Goal: Information Seeking & Learning: Find specific fact

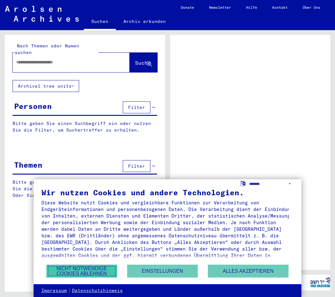
click at [73, 270] on button "Nicht notwendige Cookies ablehnen" at bounding box center [81, 271] width 71 height 13
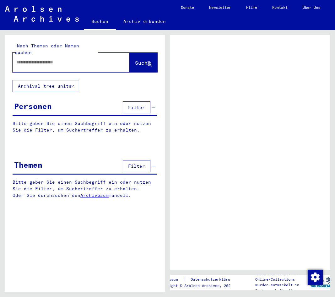
click at [30, 59] on input "text" at bounding box center [65, 62] width 98 height 7
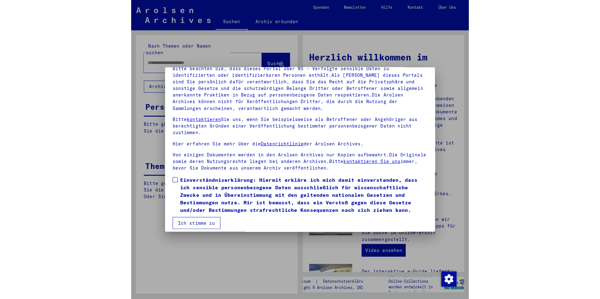
scroll to position [59, 0]
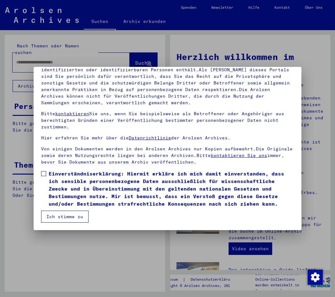
click at [43, 173] on span at bounding box center [43, 173] width 5 height 5
click at [53, 215] on button "Ich stimme zu" at bounding box center [64, 217] width 47 height 12
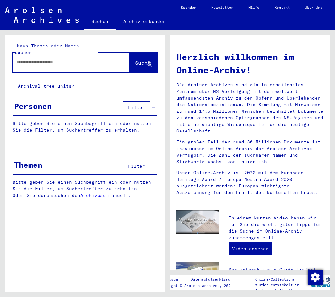
click at [27, 59] on input "text" at bounding box center [63, 62] width 94 height 7
type input "**********"
click at [135, 60] on span "Suche" at bounding box center [143, 63] width 16 height 6
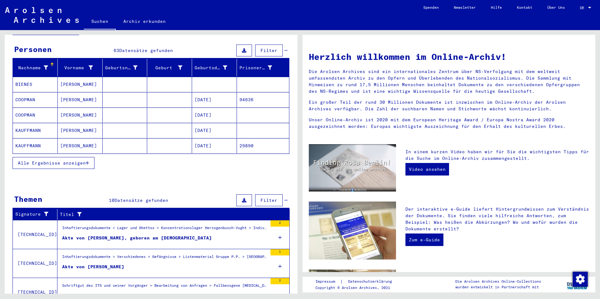
scroll to position [14, 0]
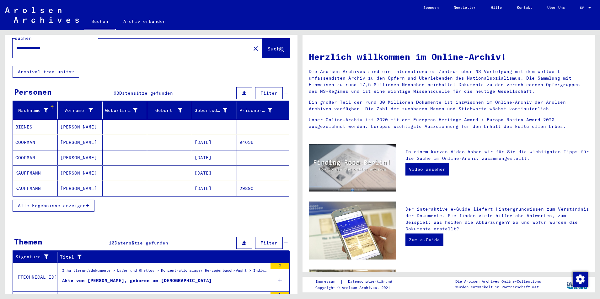
click at [53, 203] on span "Alle Ergebnisse anzeigen" at bounding box center [52, 206] width 68 height 6
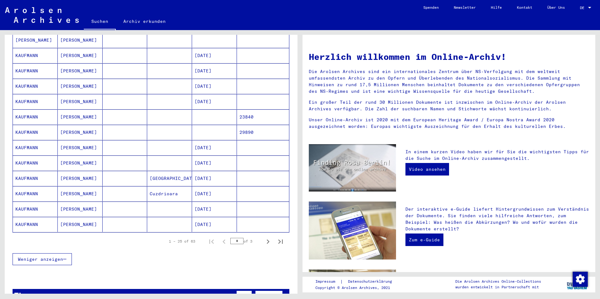
scroll to position [297, 0]
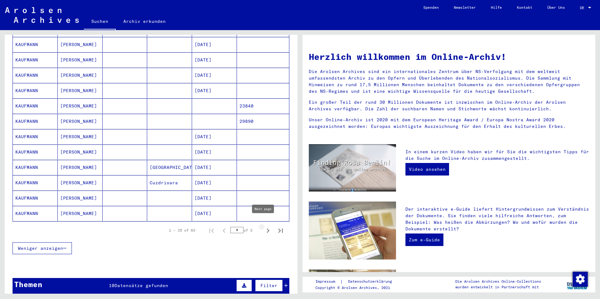
click at [264, 227] on icon "Next page" at bounding box center [268, 231] width 9 height 9
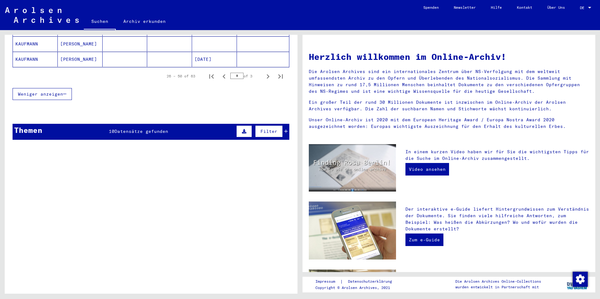
scroll to position [460, 0]
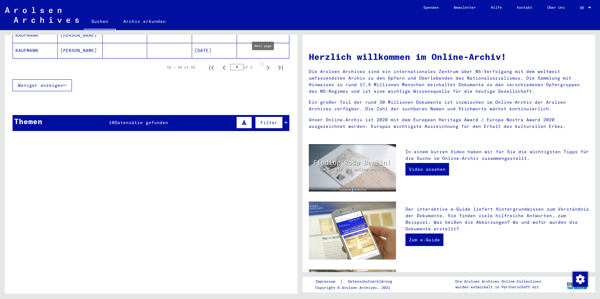
click at [264, 63] on icon "Next page" at bounding box center [268, 67] width 9 height 9
click at [220, 63] on icon "Previous page" at bounding box center [224, 67] width 9 height 9
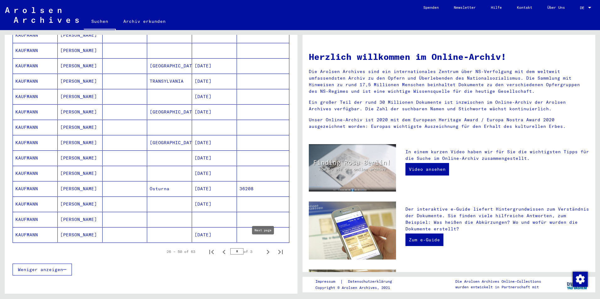
click at [267, 250] on icon "Next page" at bounding box center [268, 252] width 3 height 4
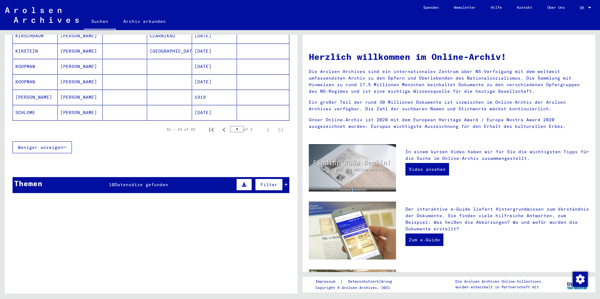
scroll to position [220, 0]
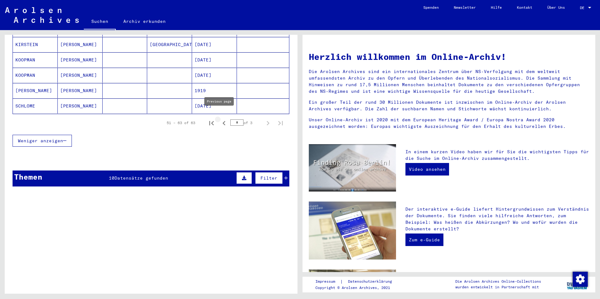
click at [220, 119] on icon "Previous page" at bounding box center [224, 123] width 9 height 9
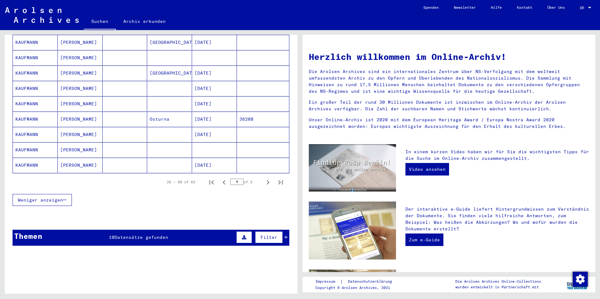
scroll to position [345, 0]
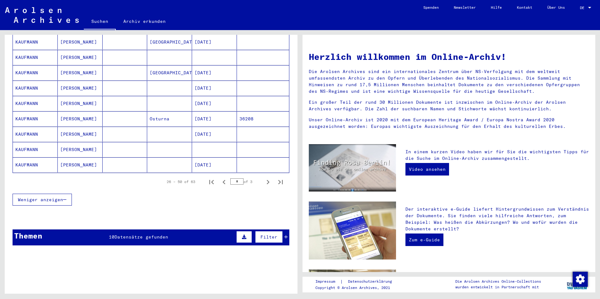
click at [32, 142] on mat-cell "KAUFMANN" at bounding box center [35, 149] width 45 height 15
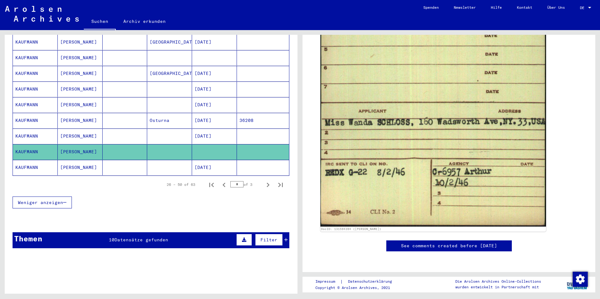
scroll to position [319, 0]
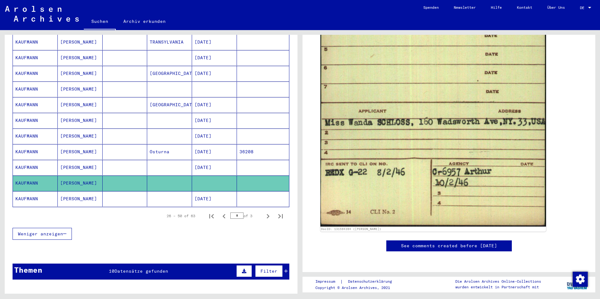
click at [19, 82] on mat-cell "KAUFMANN" at bounding box center [35, 89] width 45 height 15
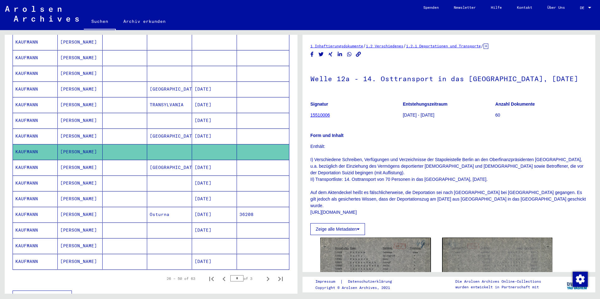
scroll to position [225, 0]
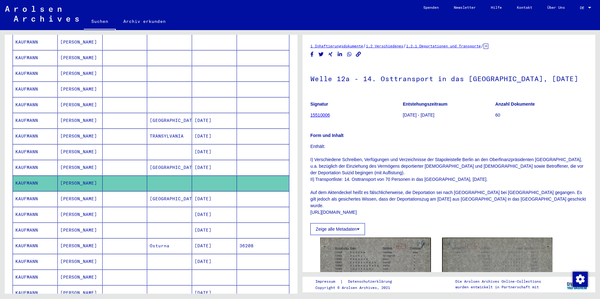
click at [27, 66] on mat-cell "KAUFMANN" at bounding box center [35, 73] width 45 height 15
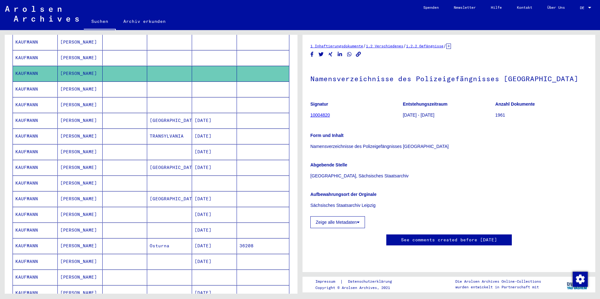
click at [27, 50] on mat-cell "KAUFMANN" at bounding box center [35, 57] width 45 height 15
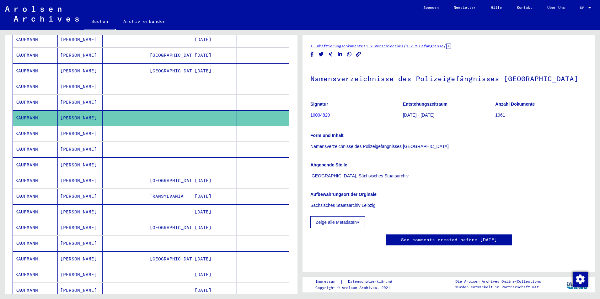
scroll to position [162, 0]
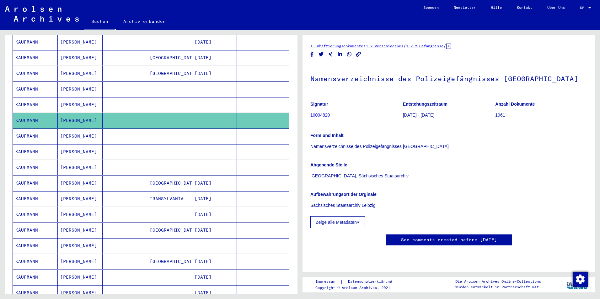
click at [19, 97] on mat-cell "KAUFMANN" at bounding box center [35, 104] width 45 height 15
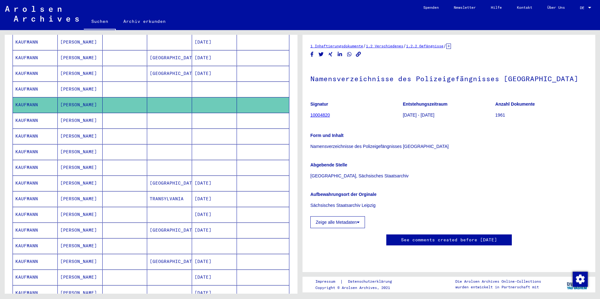
click at [22, 82] on mat-cell "KAUFMANN" at bounding box center [35, 89] width 45 height 15
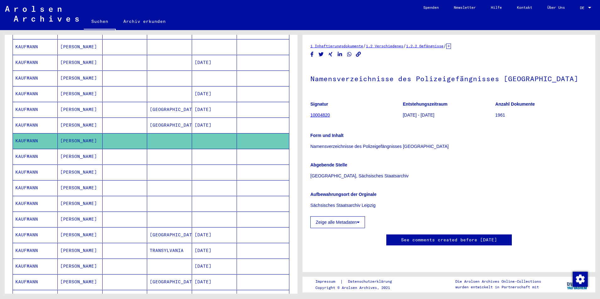
scroll to position [99, 0]
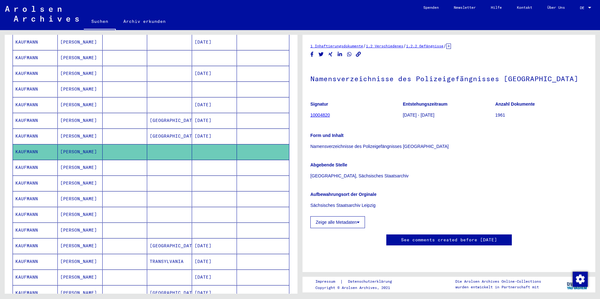
click at [27, 83] on mat-cell "KAUFMANN" at bounding box center [35, 89] width 45 height 15
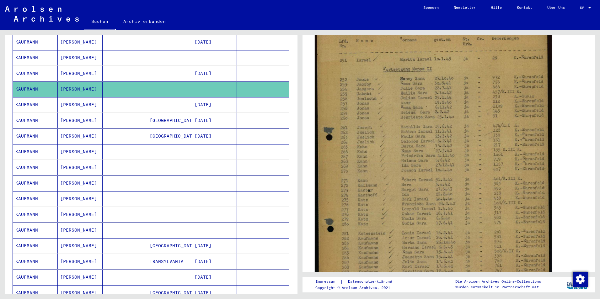
scroll to position [220, 0]
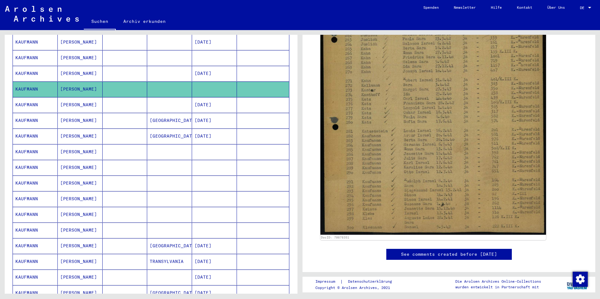
click at [26, 50] on mat-cell "KAUFMANN" at bounding box center [35, 57] width 45 height 15
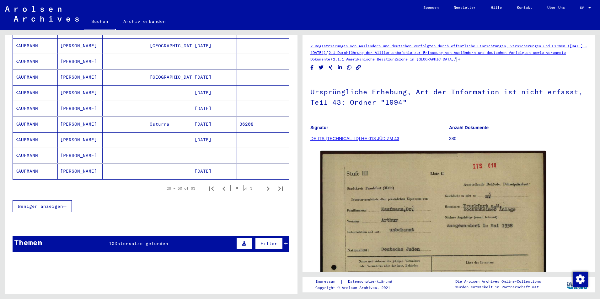
scroll to position [408, 0]
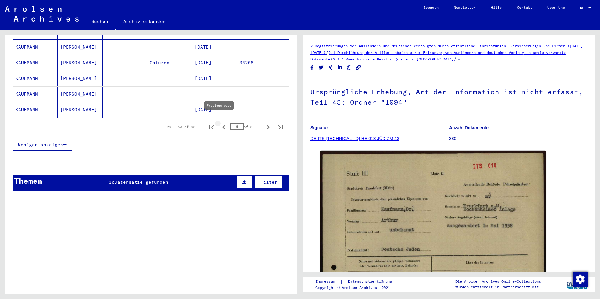
click at [220, 123] on icon "Previous page" at bounding box center [224, 127] width 9 height 9
type input "*"
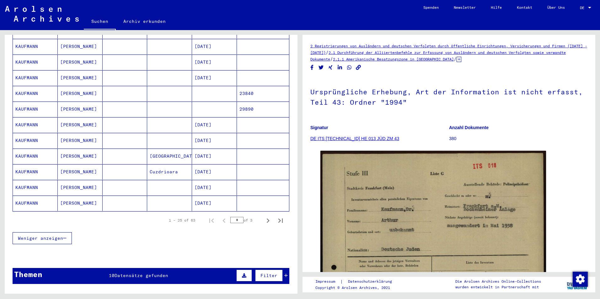
scroll to position [314, 0]
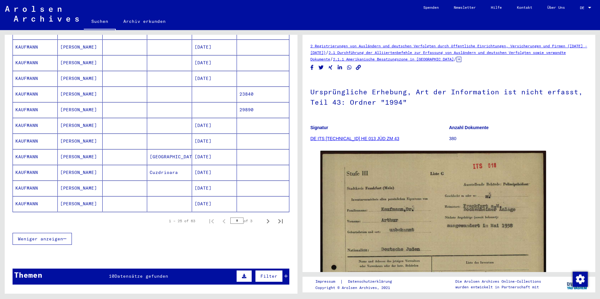
click at [22, 102] on mat-cell "KAUFMANN" at bounding box center [35, 109] width 45 height 15
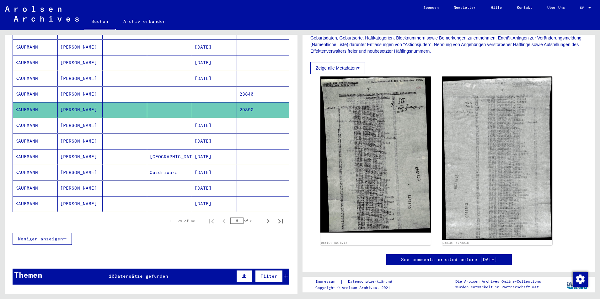
scroll to position [126, 0]
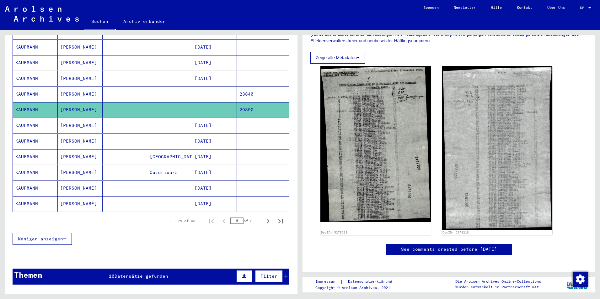
click at [25, 87] on mat-cell "KAUFMANN" at bounding box center [35, 94] width 45 height 15
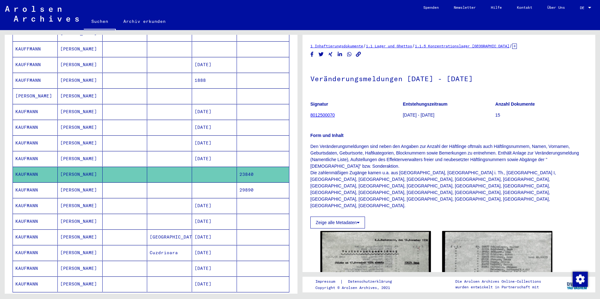
scroll to position [220, 0]
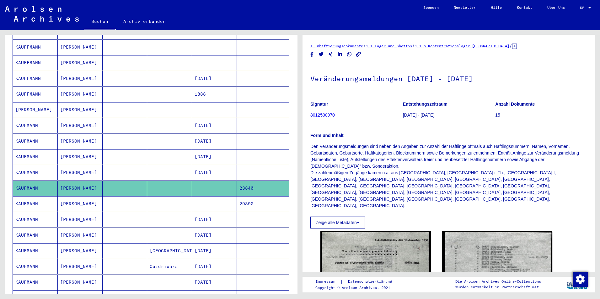
click at [19, 102] on mat-cell "[PERSON_NAME]" at bounding box center [35, 109] width 45 height 15
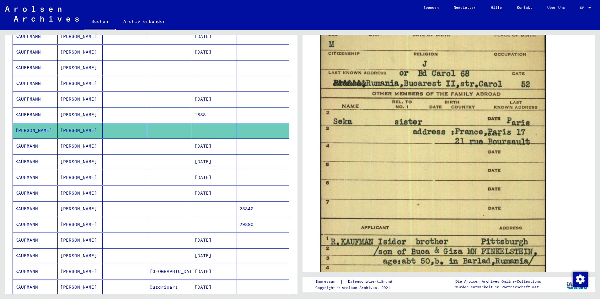
scroll to position [188, 0]
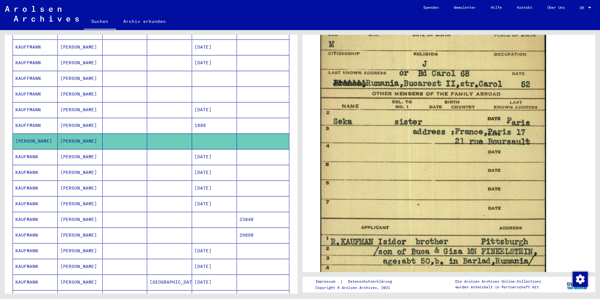
click at [29, 87] on mat-cell "KAUFFMANN" at bounding box center [35, 94] width 45 height 15
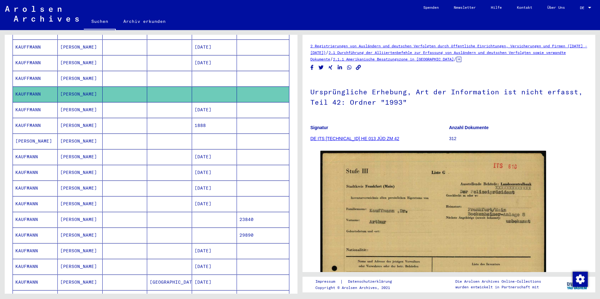
click at [34, 71] on mat-cell "KAUFFMANN" at bounding box center [35, 78] width 45 height 15
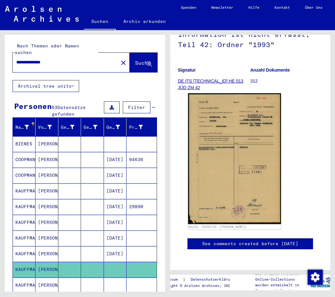
drag, startPoint x: 72, startPoint y: 56, endPoint x: 35, endPoint y: 51, distance: 37.8
click at [35, 55] on div "**********" at bounding box center [64, 62] width 102 height 14
drag, startPoint x: 35, startPoint y: 50, endPoint x: 62, endPoint y: 52, distance: 26.8
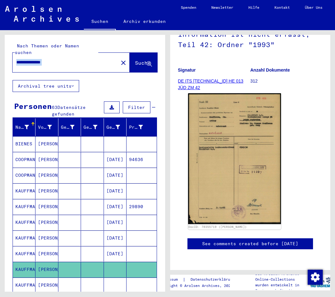
click at [62, 59] on input "**********" at bounding box center [65, 62] width 98 height 7
click at [120, 59] on mat-icon "close" at bounding box center [124, 63] width 8 height 8
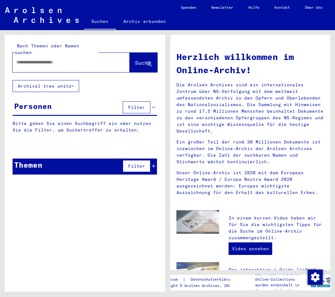
click at [77, 59] on input "text" at bounding box center [63, 62] width 94 height 7
type input "**********"
click at [135, 60] on span "Suche" at bounding box center [143, 63] width 16 height 6
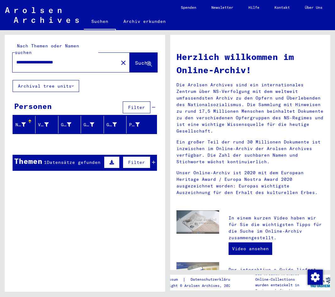
click at [73, 159] on span "Datensätze gefunden" at bounding box center [74, 162] width 54 height 6
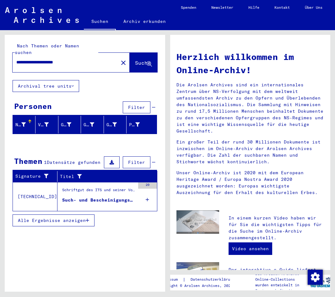
click at [81, 187] on div "Schriftgut des ITS und seiner Vorgänger > Bearbeitung von Anfragen > Fallbezoge…" at bounding box center [98, 191] width 73 height 9
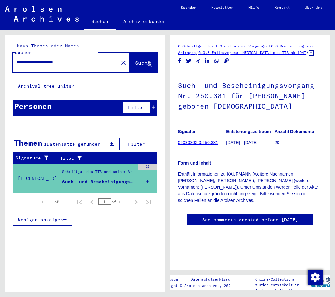
click at [194, 145] on link "06030302.0.250.381" at bounding box center [198, 142] width 40 height 5
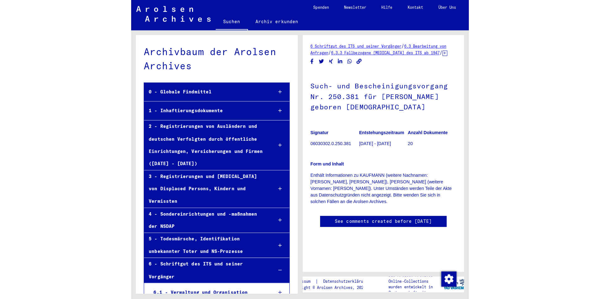
scroll to position [19594, 0]
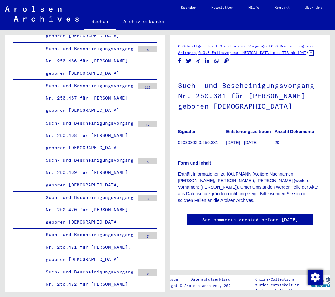
drag, startPoint x: 73, startPoint y: 171, endPoint x: 138, endPoint y: 152, distance: 67.8
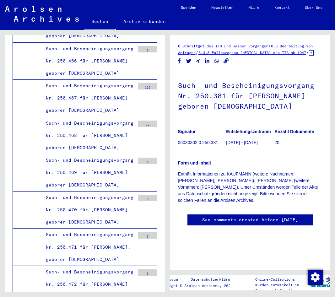
drag, startPoint x: 138, startPoint y: 152, endPoint x: 123, endPoint y: 154, distance: 15.8
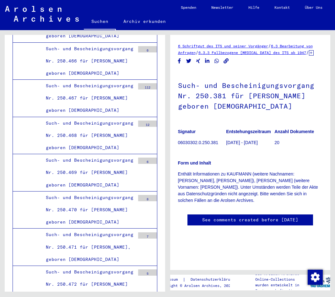
drag, startPoint x: 56, startPoint y: 146, endPoint x: 132, endPoint y: 115, distance: 83.2
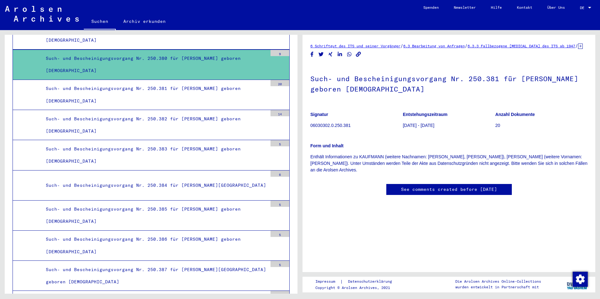
scroll to position [31, 0]
click at [65, 57] on div "Such- und Bescheinigungsvorgang Nr. 250.380 für [PERSON_NAME] geboren [DEMOGRAP…" at bounding box center [154, 64] width 226 height 24
